Goal: Task Accomplishment & Management: Complete application form

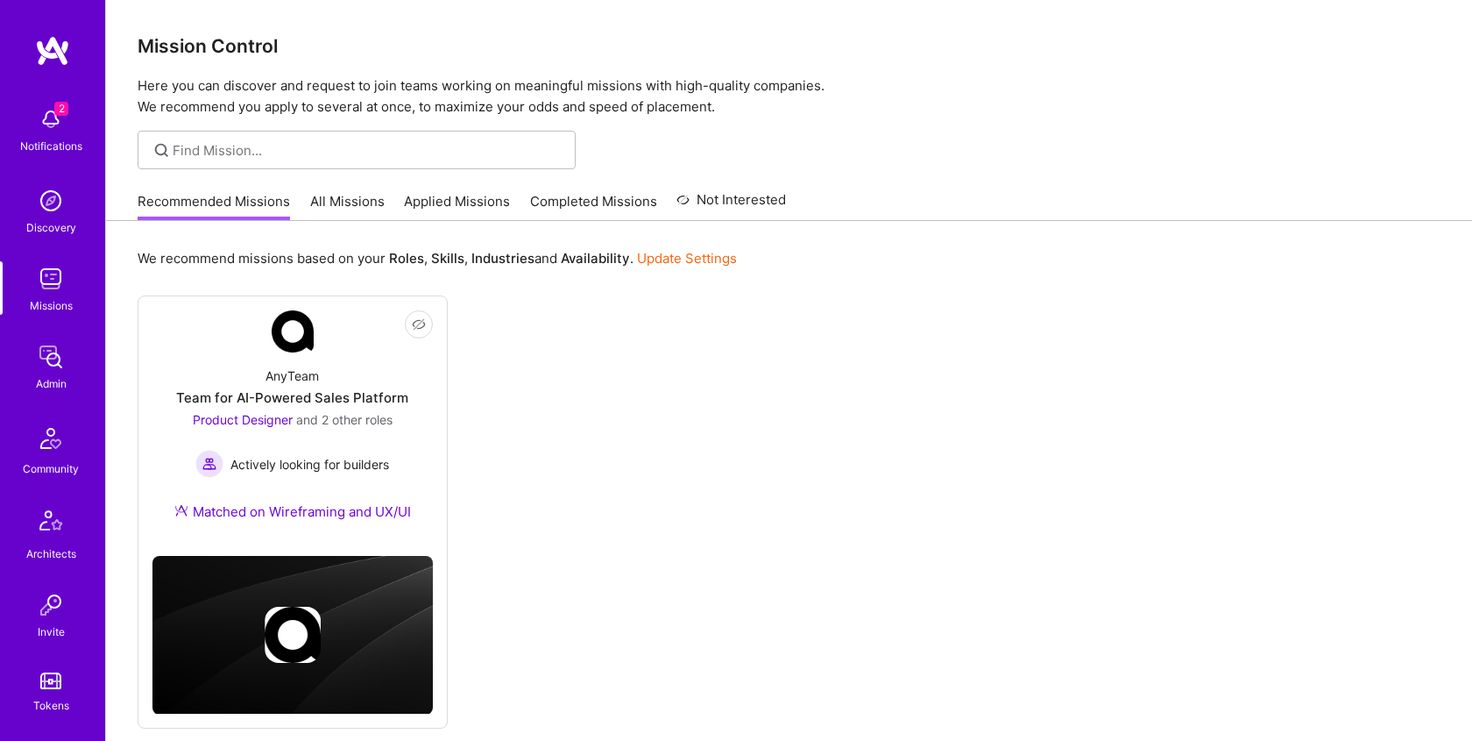
click at [349, 195] on link "All Missions" at bounding box center [347, 206] width 74 height 29
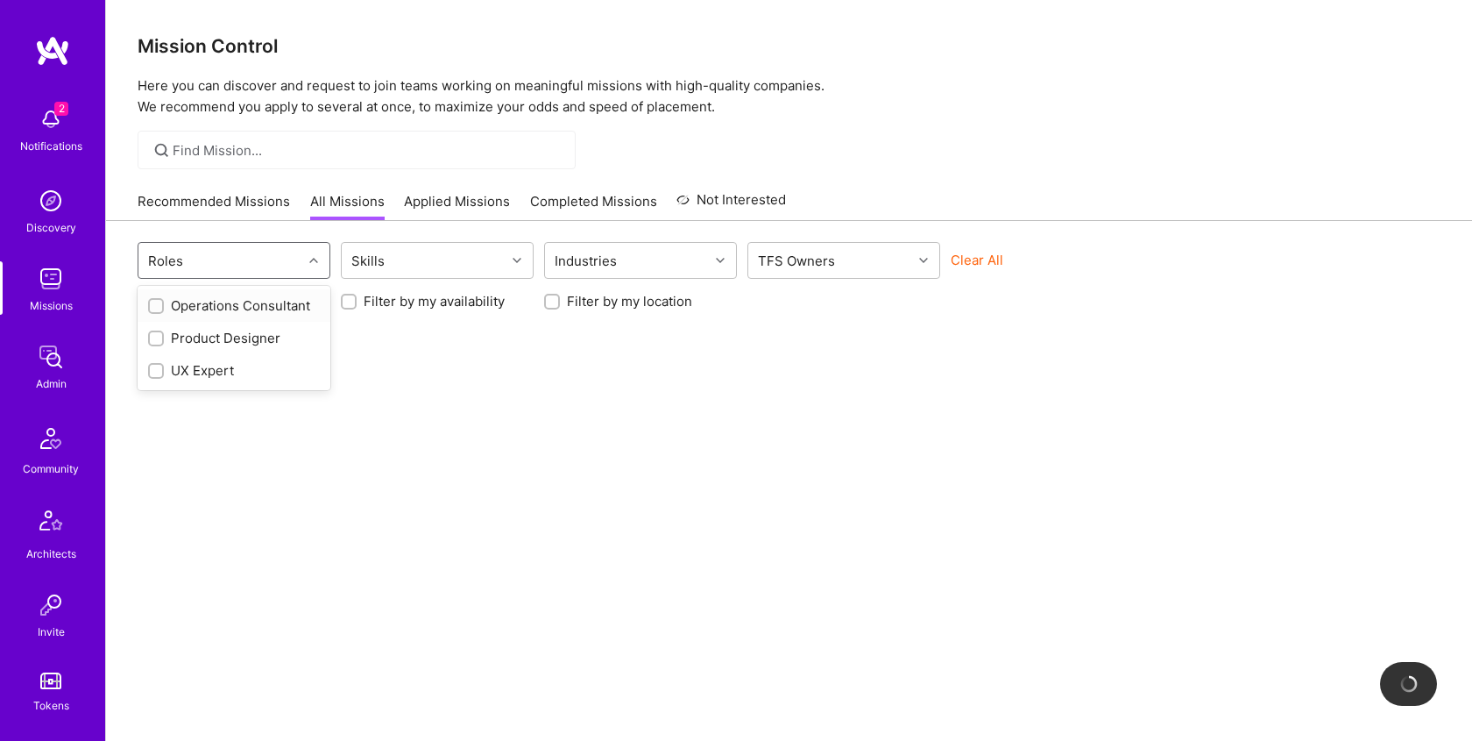
click at [223, 252] on div "Roles" at bounding box center [220, 260] width 164 height 35
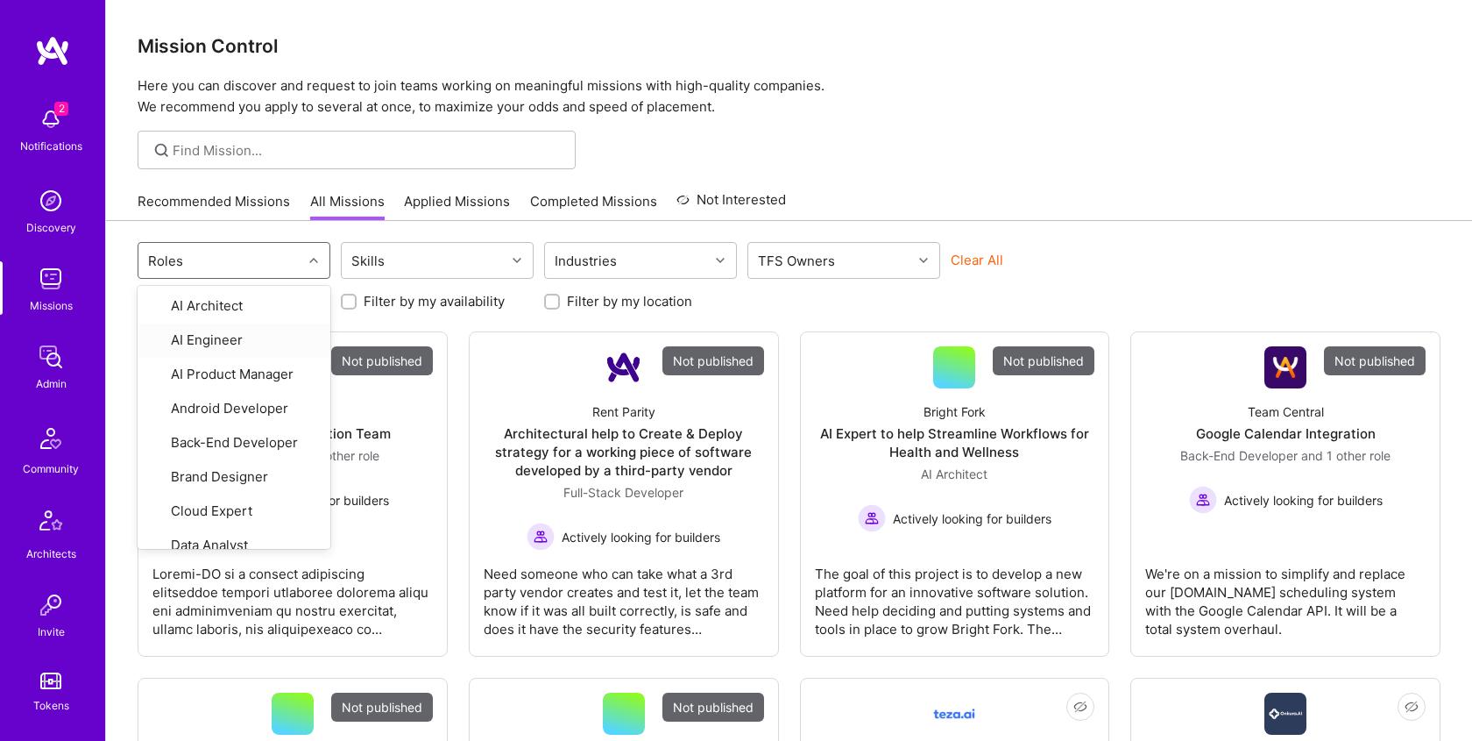
click at [220, 258] on div "Roles" at bounding box center [220, 260] width 164 height 35
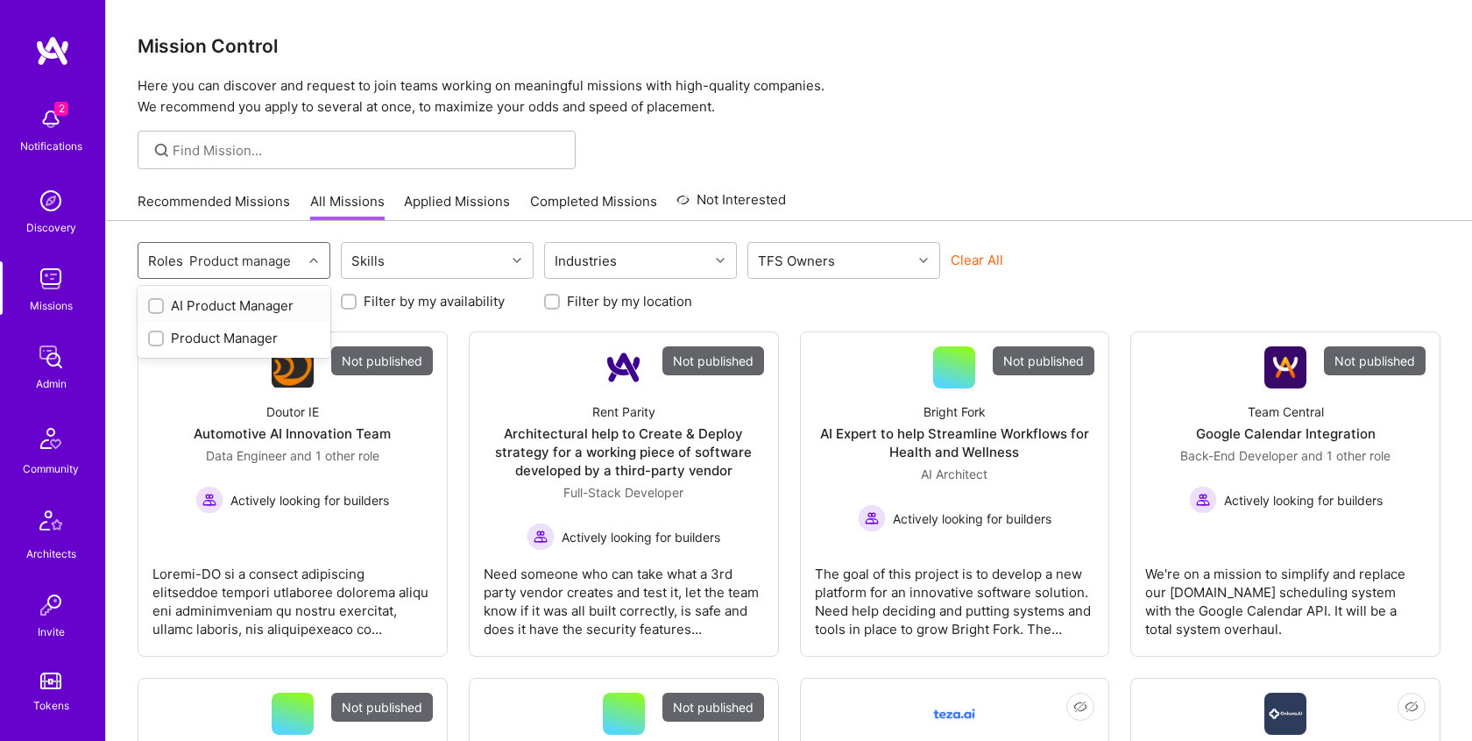
type input "Product manager"
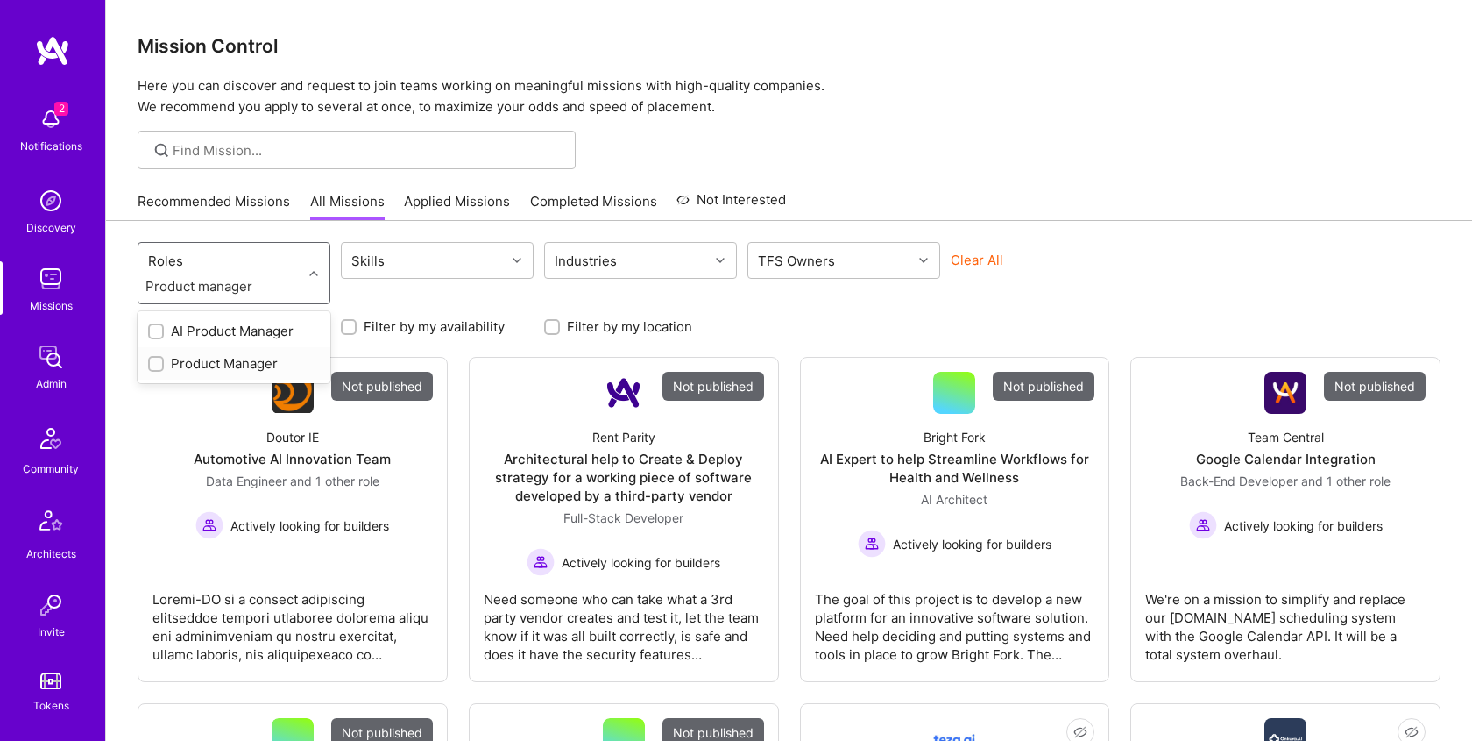
click at [225, 362] on div "Product Manager" at bounding box center [234, 363] width 172 height 18
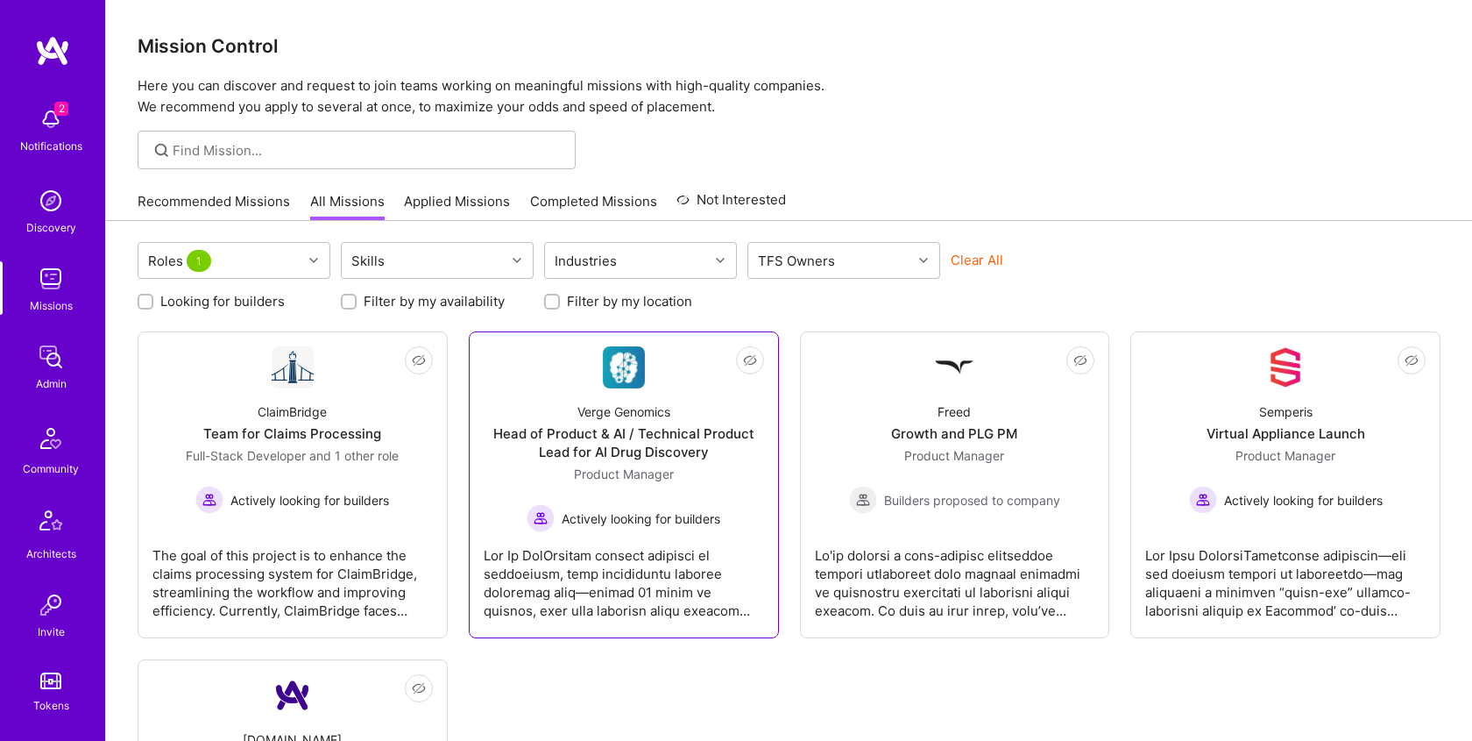
click at [594, 391] on div "Verge Genomics Head of Product & AI / Technical Product Lead for AI Drug Discov…" at bounding box center [624, 460] width 280 height 144
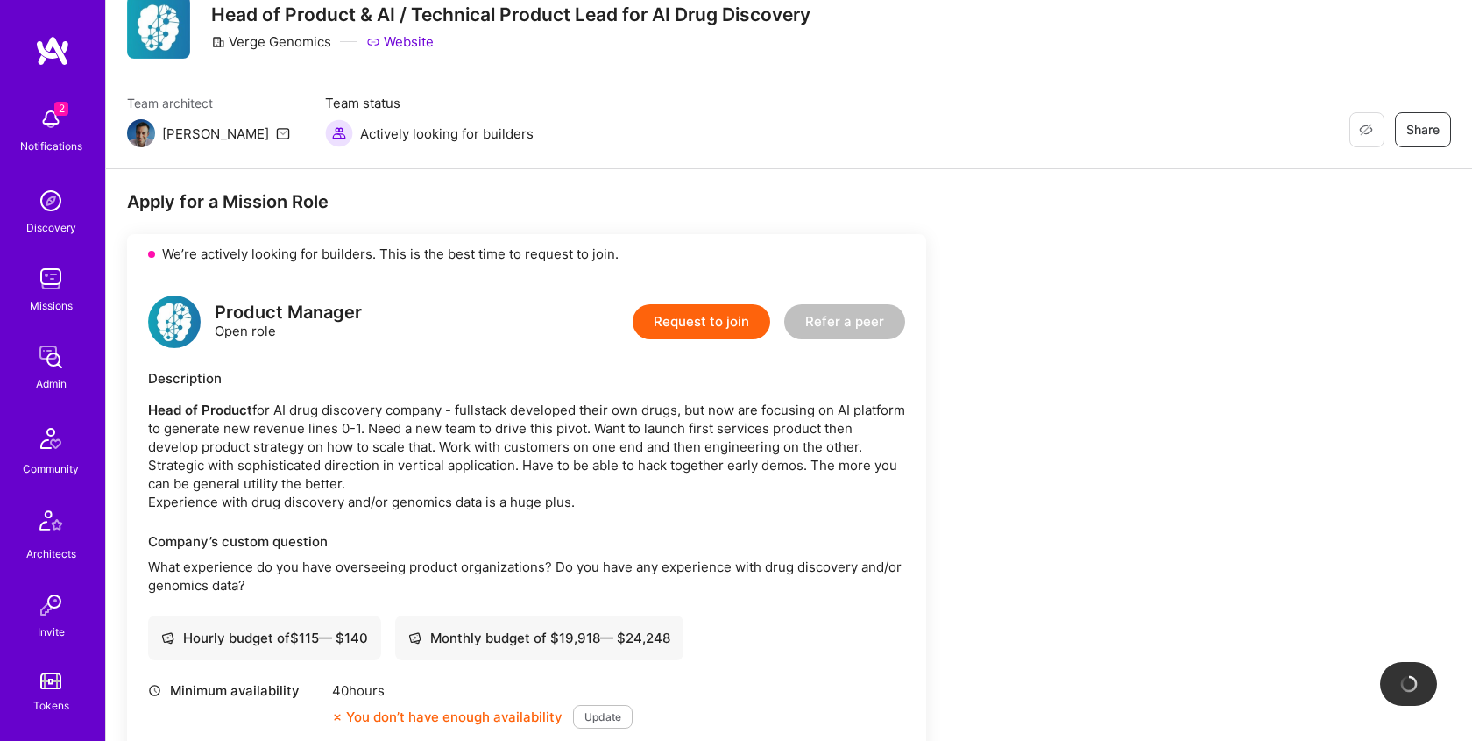
scroll to position [259, 0]
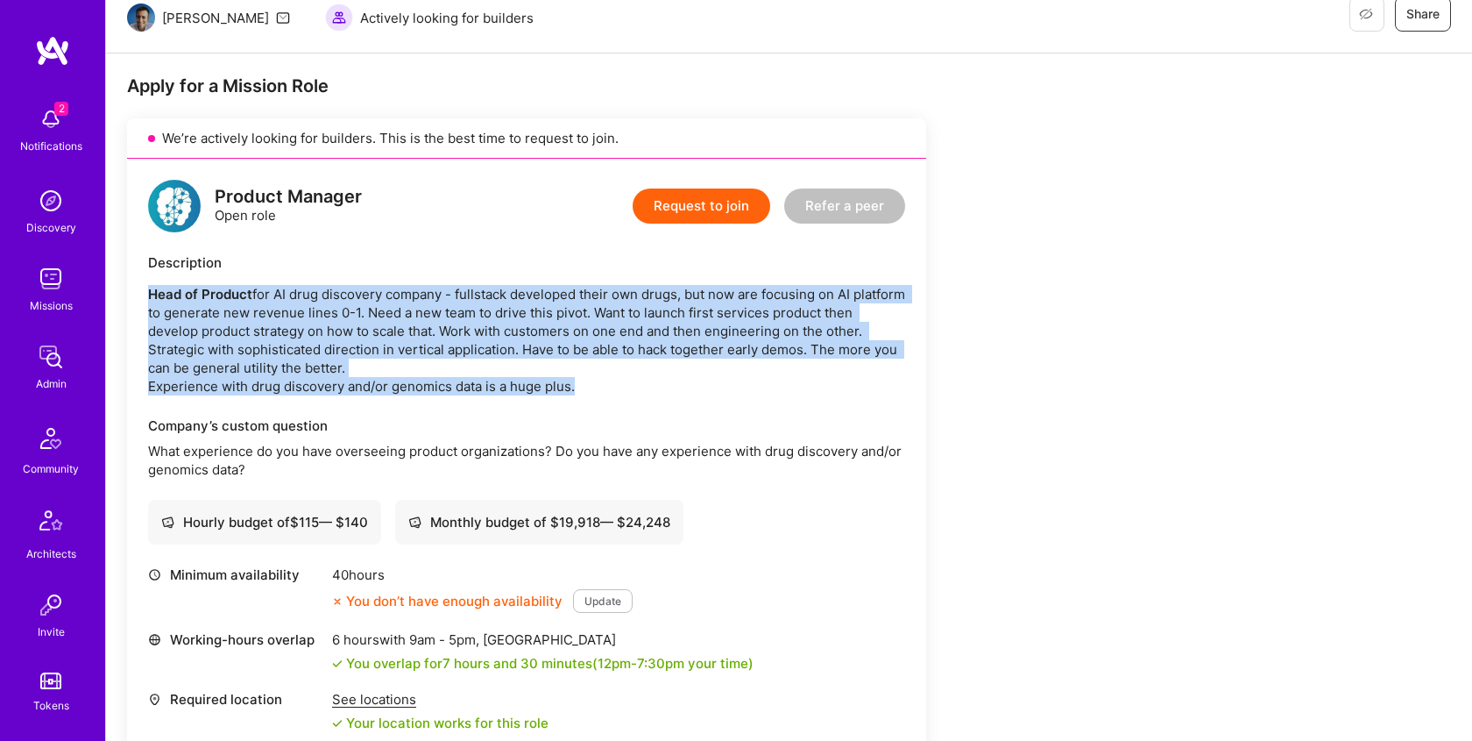
drag, startPoint x: 578, startPoint y: 383, endPoint x: 98, endPoint y: 284, distance: 489.5
copy p "Head of Product for AI drug discovery company - fullstack developed their own d…"
